Goal: Transaction & Acquisition: Purchase product/service

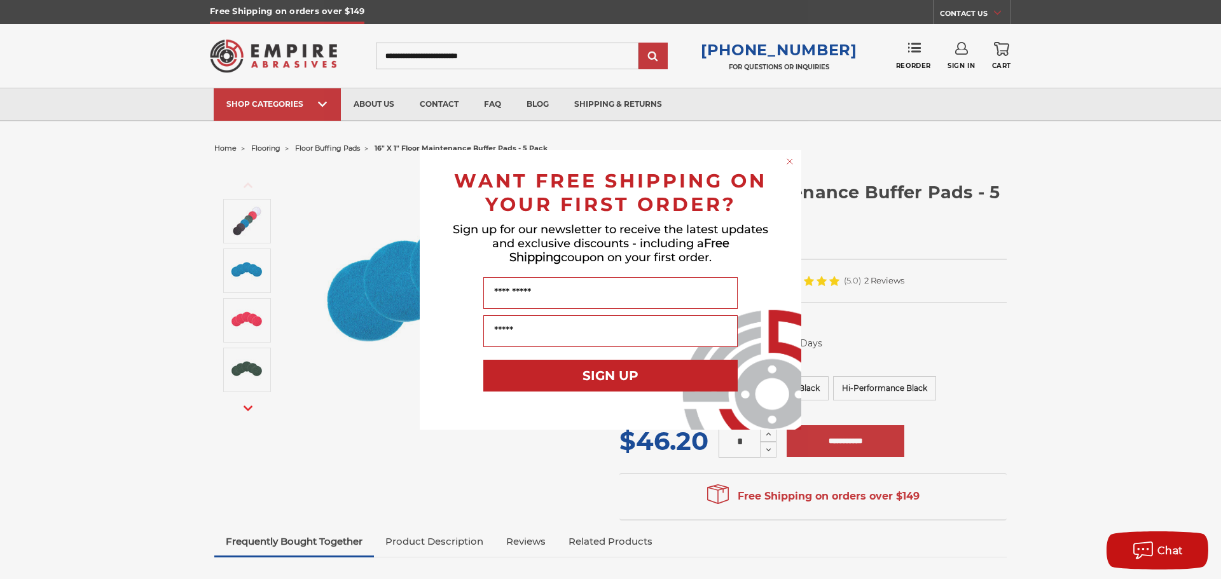
click at [791, 160] on circle "Close dialog" at bounding box center [790, 161] width 12 height 12
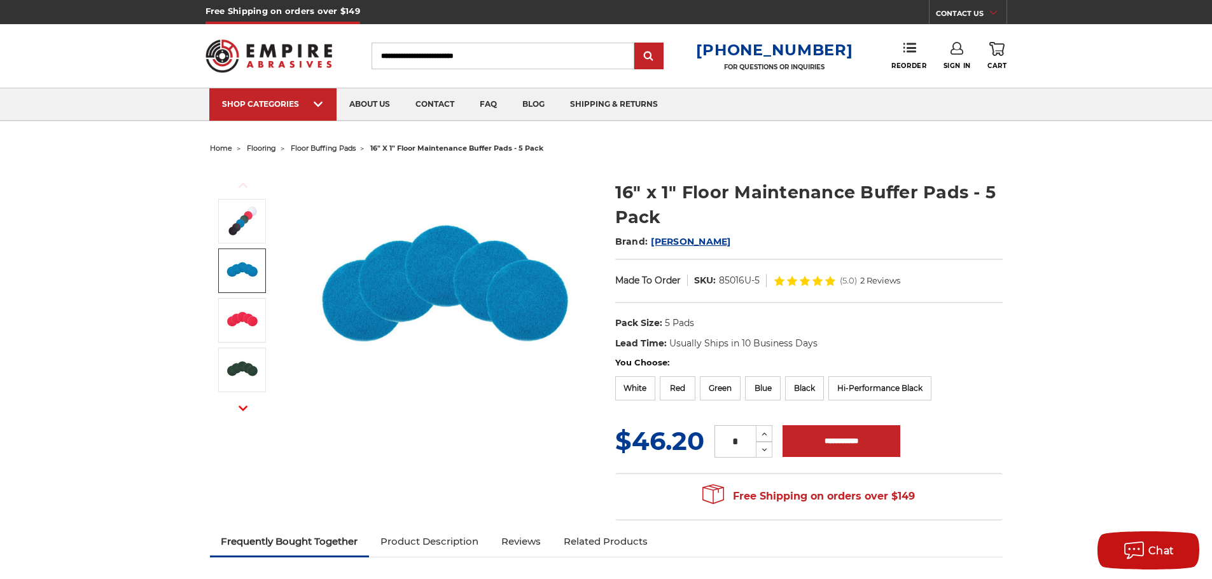
click at [410, 303] on img at bounding box center [446, 294] width 254 height 254
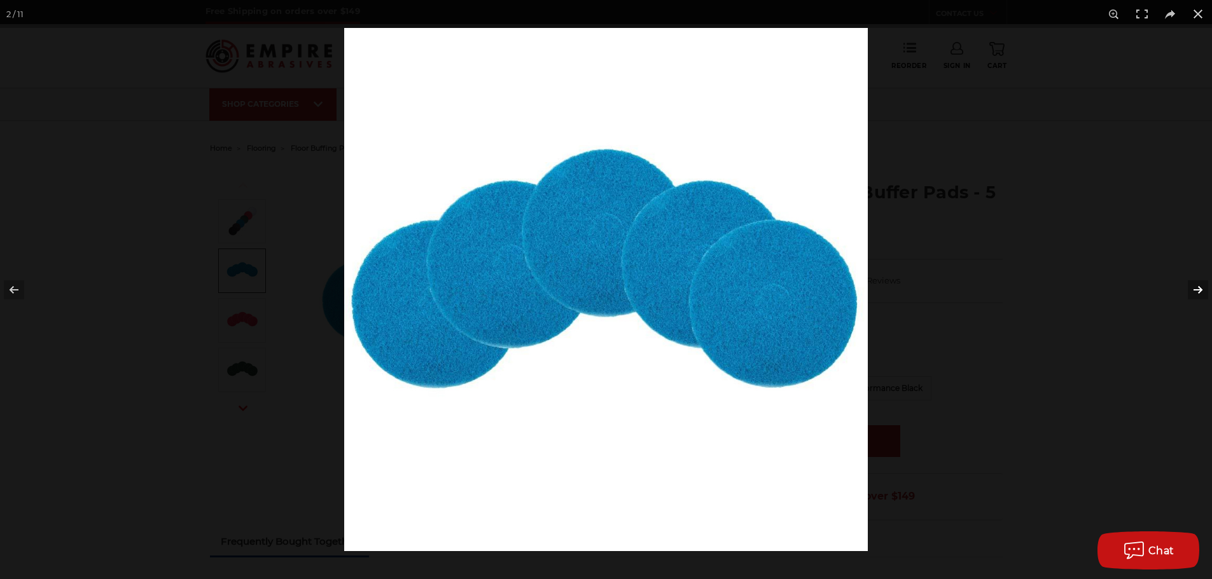
click at [1200, 292] on button at bounding box center [1189, 290] width 45 height 64
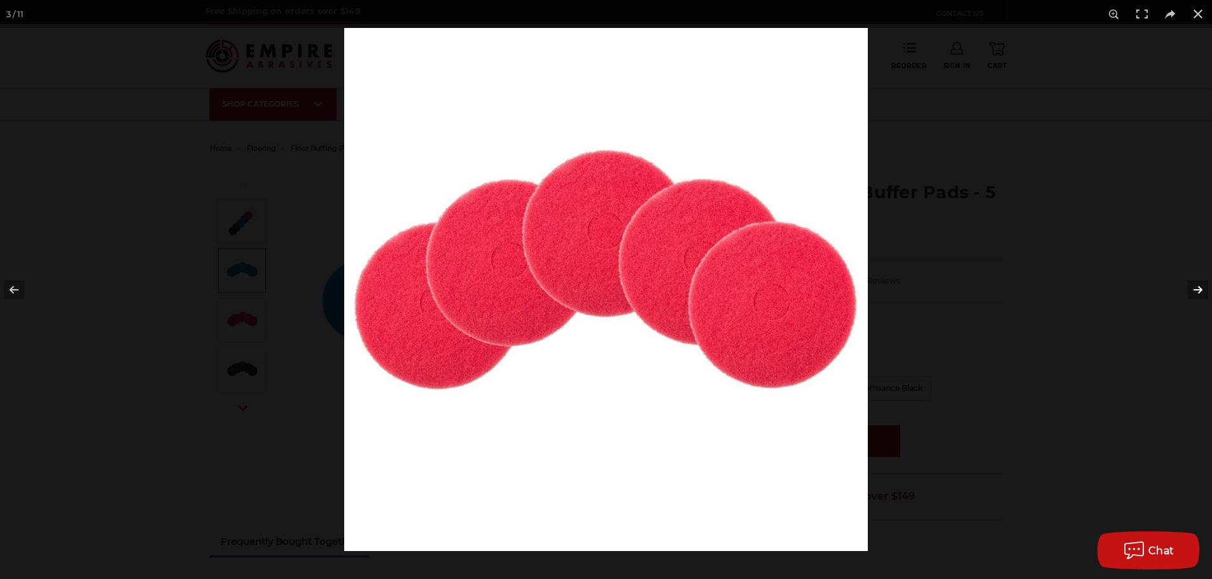
click at [1200, 292] on button at bounding box center [1189, 290] width 45 height 64
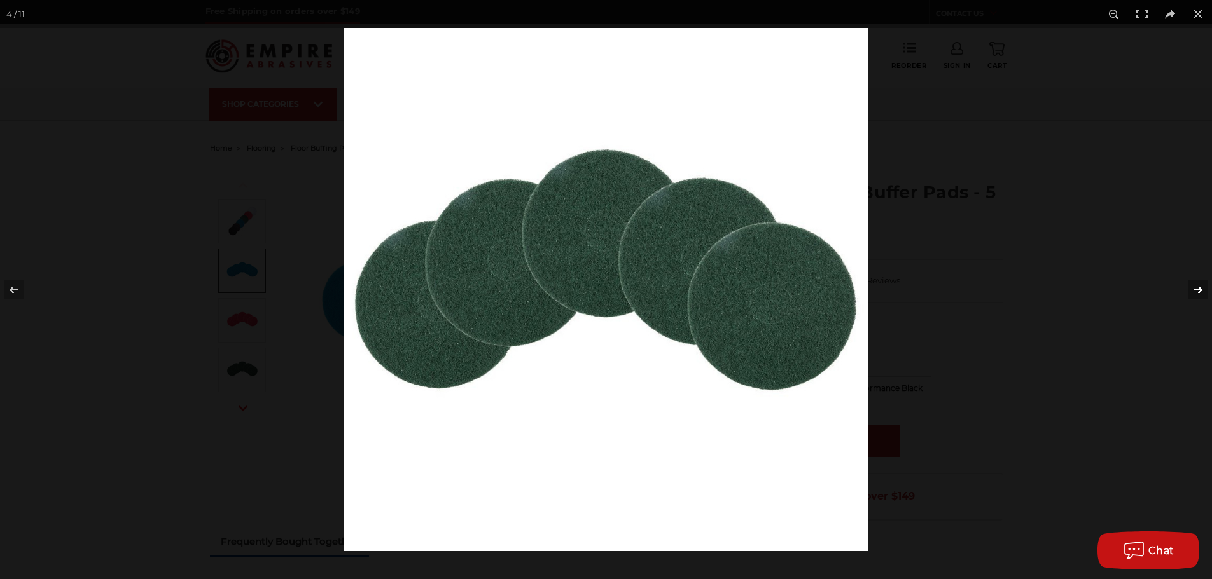
click at [1200, 292] on button at bounding box center [1189, 290] width 45 height 64
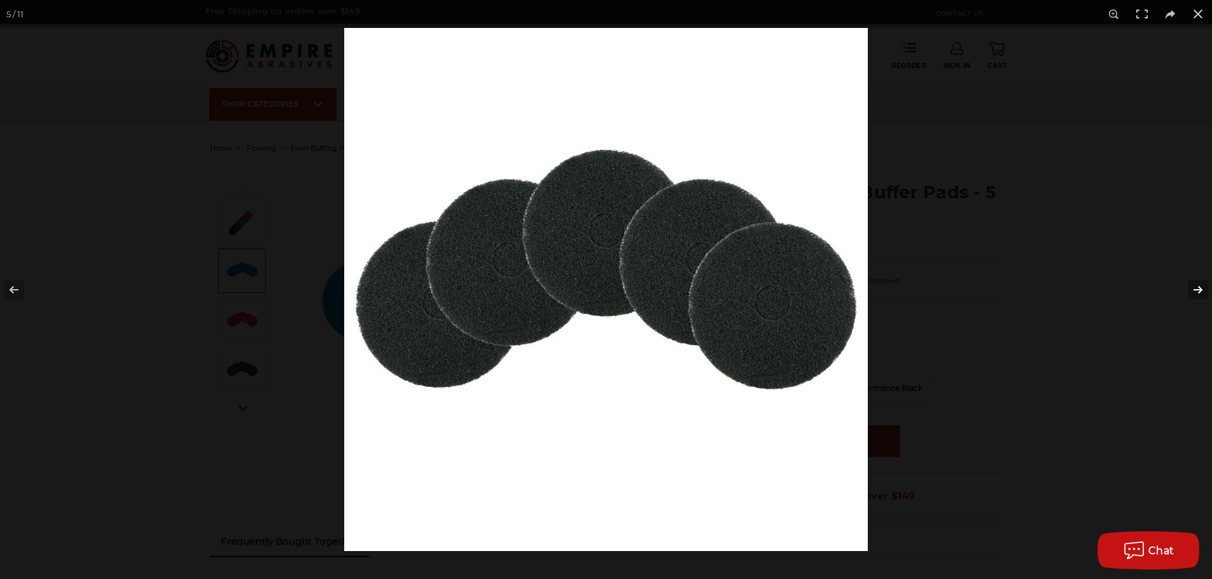
click at [1200, 292] on button at bounding box center [1189, 290] width 45 height 64
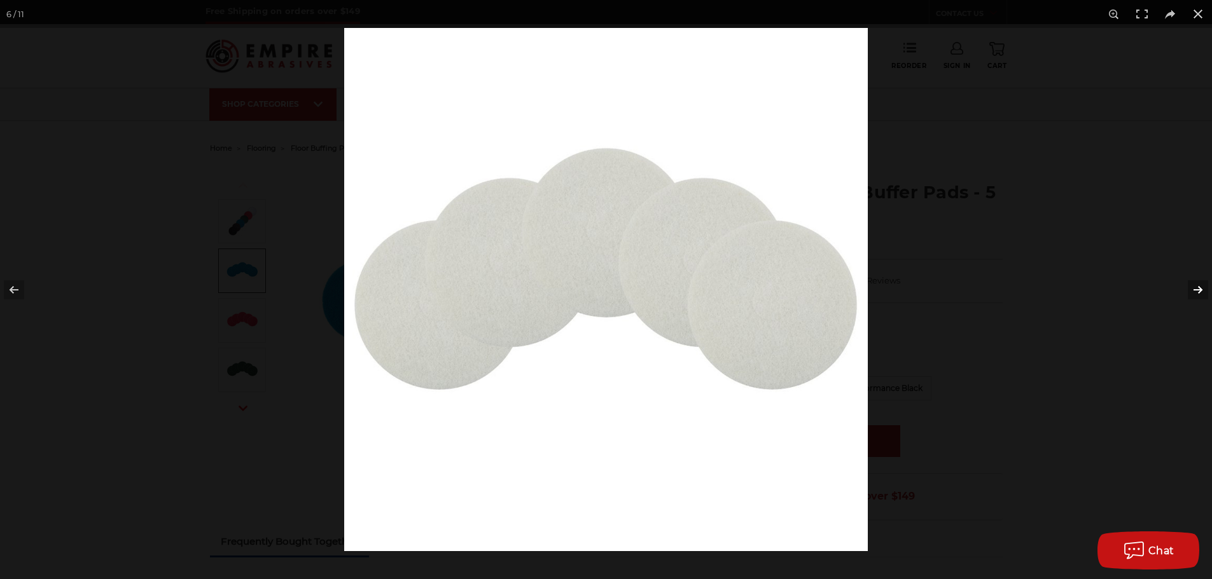
click at [1200, 292] on button at bounding box center [1189, 290] width 45 height 64
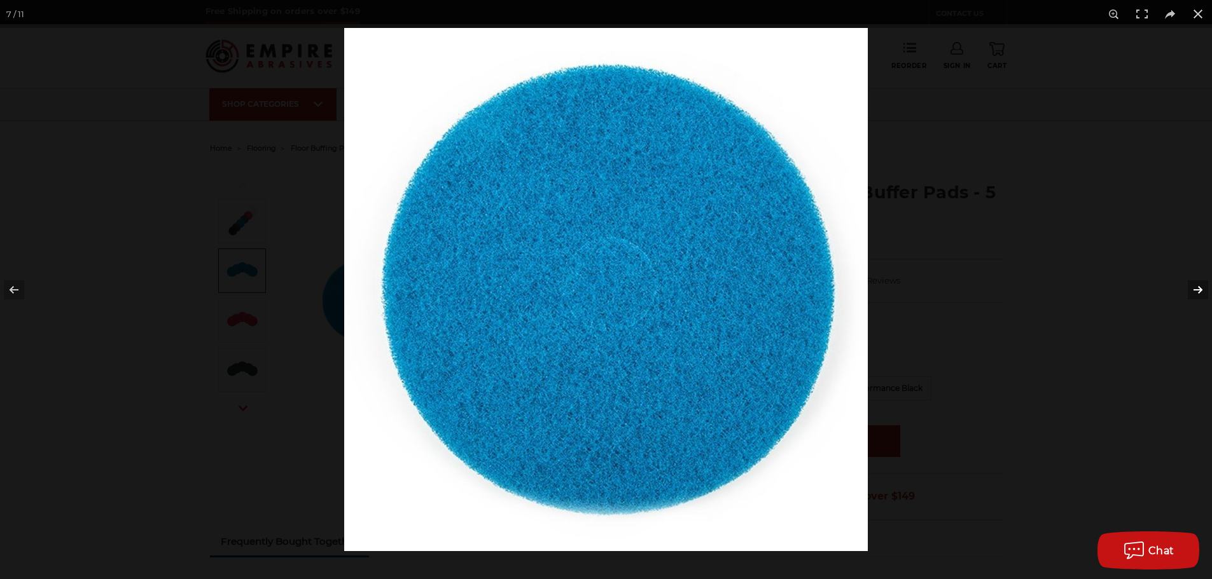
click at [1200, 292] on button at bounding box center [1189, 290] width 45 height 64
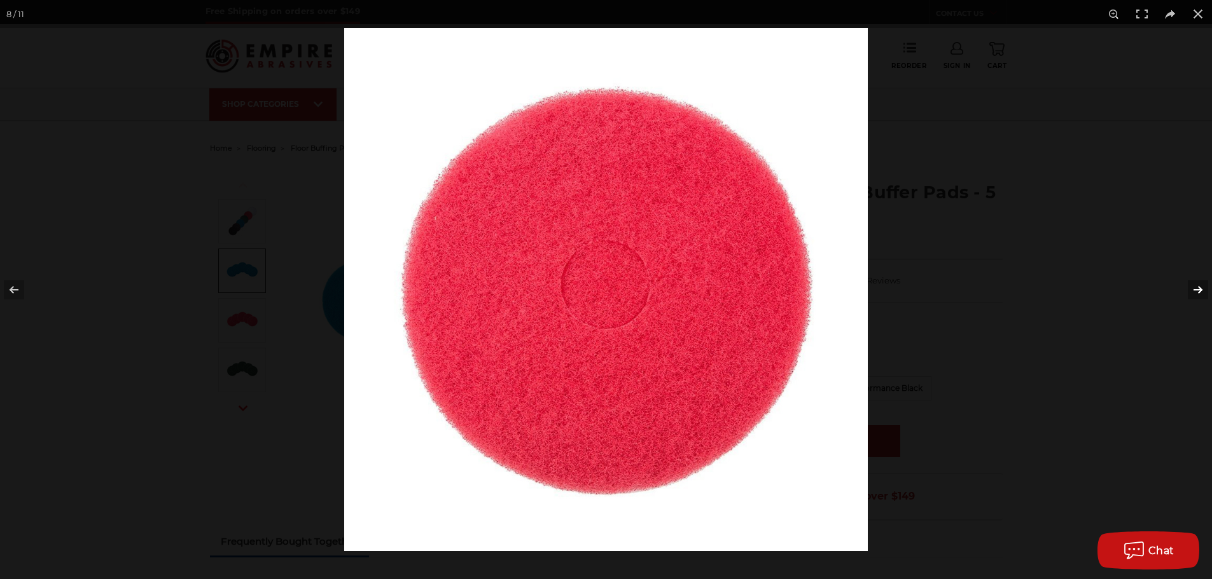
click at [1200, 292] on button at bounding box center [1189, 290] width 45 height 64
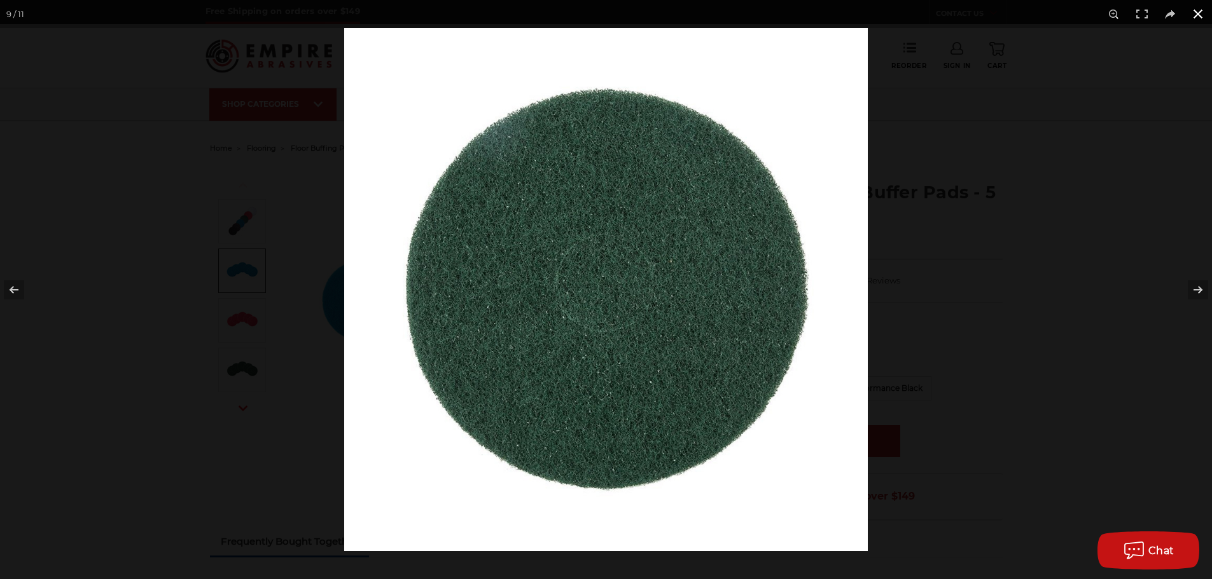
click at [1199, 15] on button at bounding box center [1198, 14] width 28 height 28
